Goal: Information Seeking & Learning: Check status

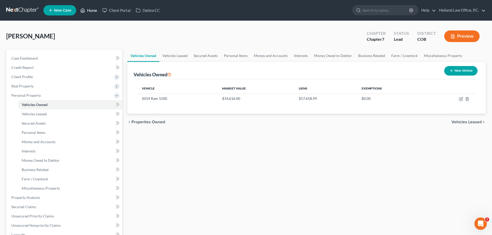
click at [94, 11] on link "Home" at bounding box center [89, 10] width 22 height 9
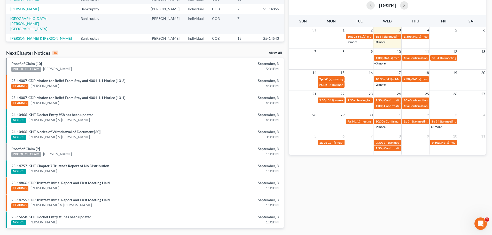
scroll to position [111, 0]
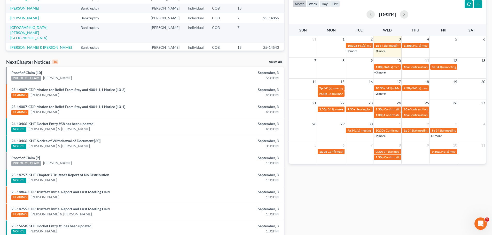
click at [382, 72] on link "+3 more" at bounding box center [379, 72] width 11 height 4
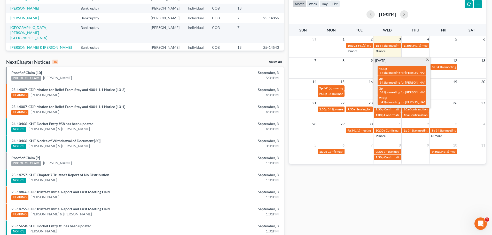
click at [359, 72] on td at bounding box center [359, 69] width 28 height 11
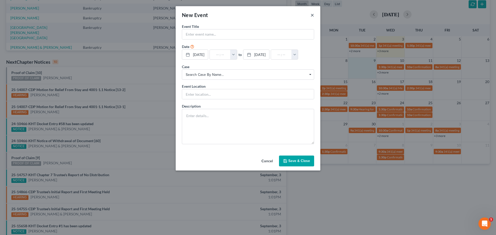
click at [312, 16] on button "×" at bounding box center [312, 15] width 4 height 6
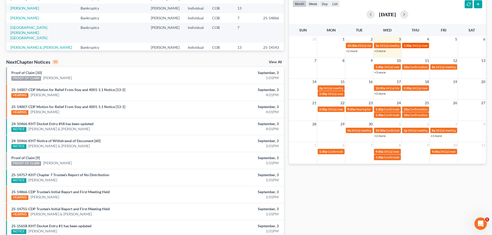
click at [412, 46] on span "341(a) meeting for [PERSON_NAME]" at bounding box center [437, 46] width 50 height 4
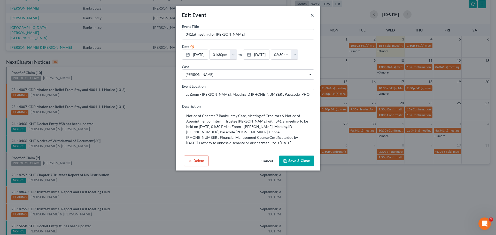
click at [311, 17] on button "×" at bounding box center [312, 15] width 4 height 6
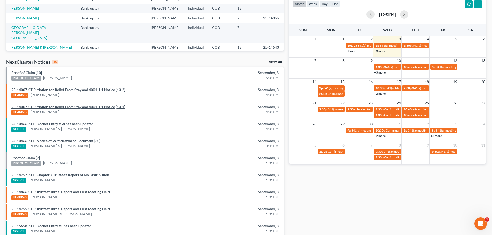
click at [63, 106] on link "25-14007-CDP Motion for Relief From Stay and 4001-1.1 Notice [13-1]" at bounding box center [68, 107] width 114 height 4
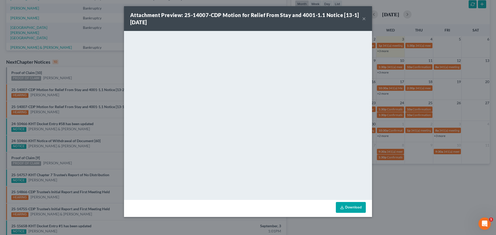
click at [364, 18] on button "×" at bounding box center [364, 18] width 4 height 6
